Goal: Information Seeking & Learning: Find contact information

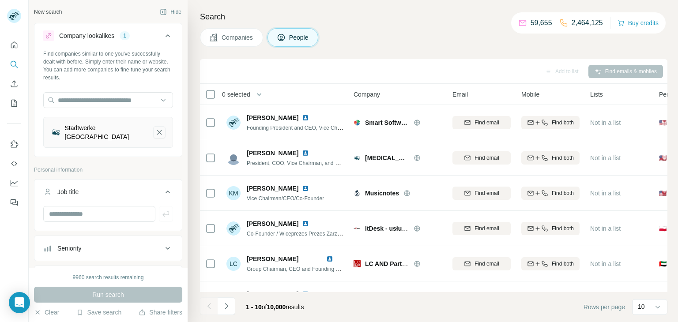
click at [162, 134] on button "Stadtwerke Bad Aibling-remove-button" at bounding box center [159, 132] width 12 height 12
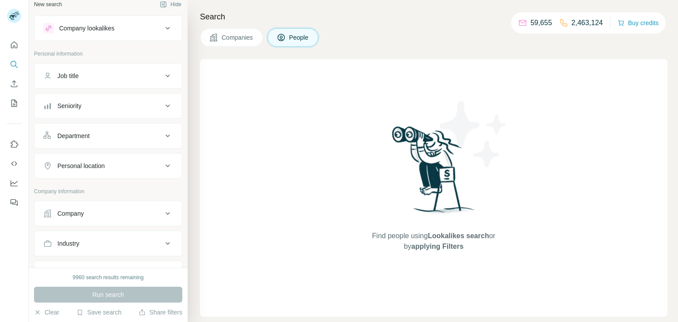
scroll to position [11, 0]
click at [219, 39] on button "Companies" at bounding box center [231, 37] width 63 height 19
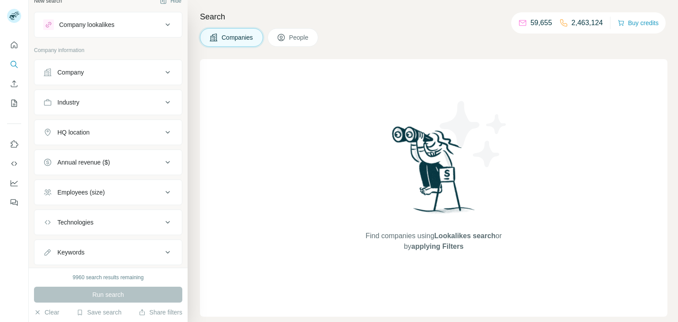
scroll to position [2, 0]
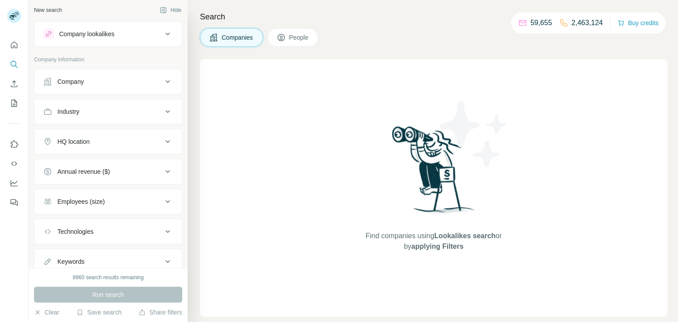
click at [123, 82] on div "Company" at bounding box center [102, 81] width 119 height 9
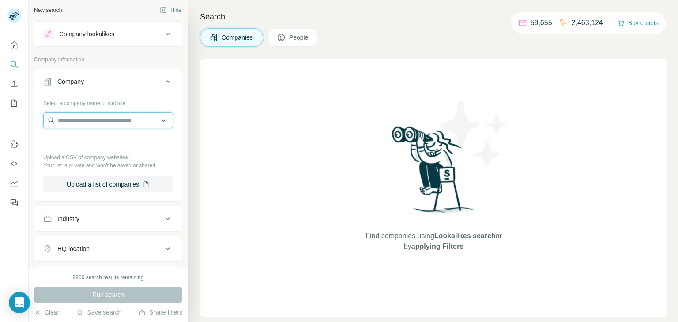
click at [86, 120] on input "text" at bounding box center [108, 121] width 130 height 16
paste input "**********"
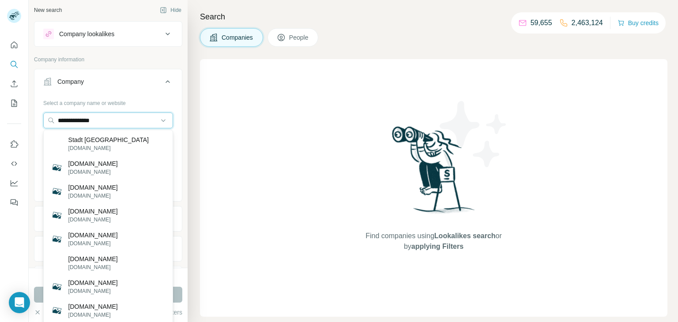
type input "**********"
click at [83, 143] on p "Stadt [GEOGRAPHIC_DATA]" at bounding box center [108, 140] width 80 height 9
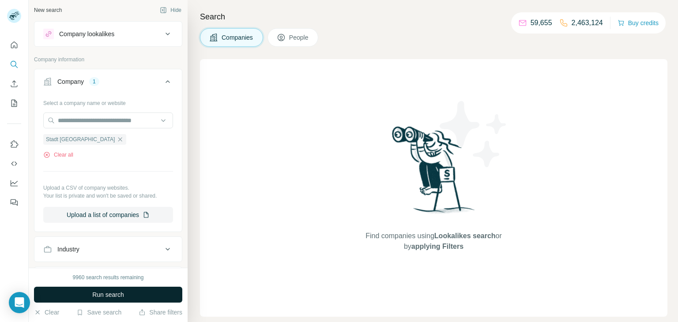
click at [119, 295] on span "Run search" at bounding box center [108, 295] width 32 height 9
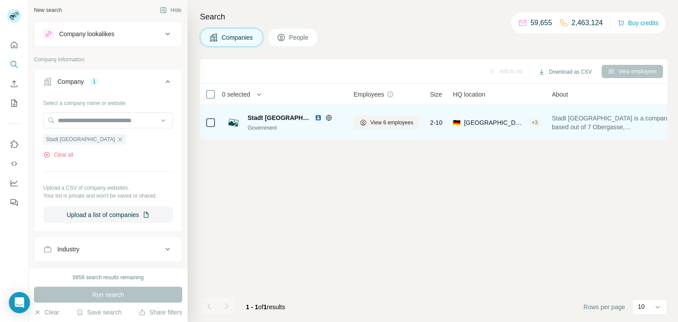
click at [278, 119] on span "Stadt [GEOGRAPHIC_DATA]" at bounding box center [279, 117] width 63 height 9
click at [262, 115] on span "Stadt [GEOGRAPHIC_DATA]" at bounding box center [279, 117] width 63 height 9
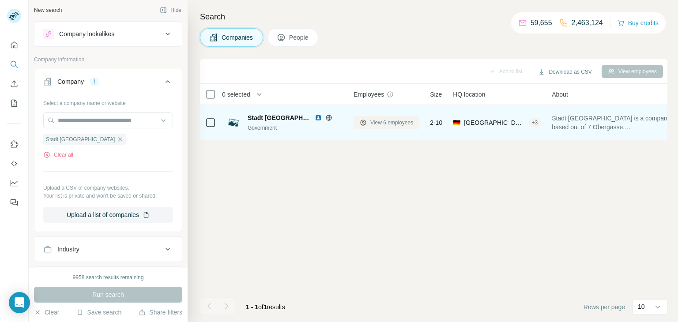
click at [400, 122] on span "View 6 employees" at bounding box center [391, 123] width 43 height 8
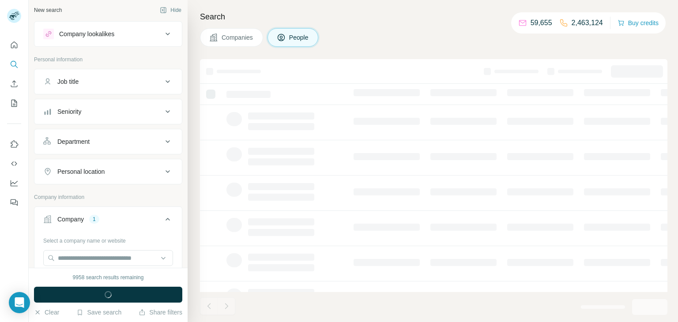
scroll to position [139, 0]
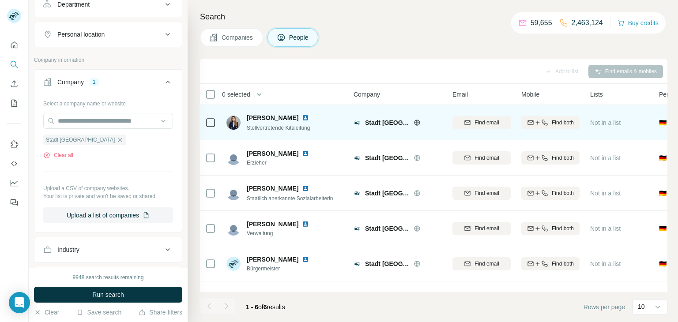
click at [302, 119] on img at bounding box center [305, 117] width 7 height 7
